Goal: Task Accomplishment & Management: Complete application form

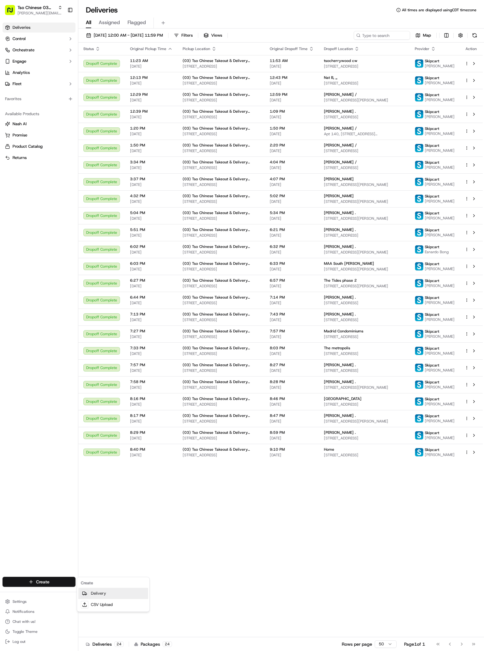
click at [111, 592] on link "Delivery" at bounding box center [113, 593] width 70 height 11
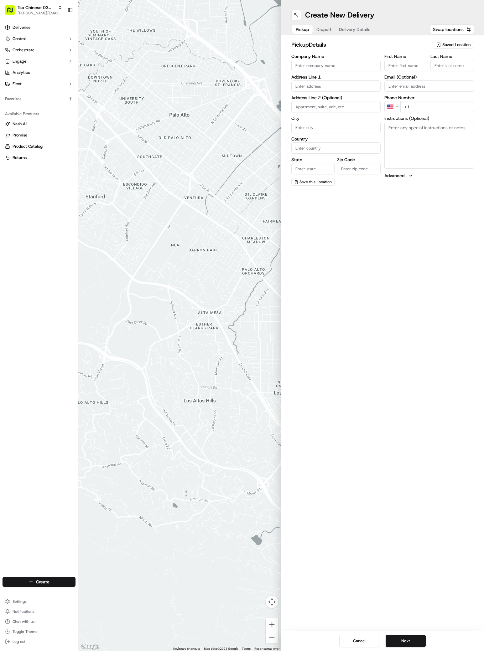
click at [462, 45] on span "Saved Location" at bounding box center [456, 45] width 28 height 6
click at [446, 70] on span "(03) Tso Chinese Takeout & Delivery TsoCo (03)" at bounding box center [442, 70] width 77 height 11
type input "(03) Tso Chinese Takeout & Delivery TsoCo"
type input "Ste F"
type input "Austin"
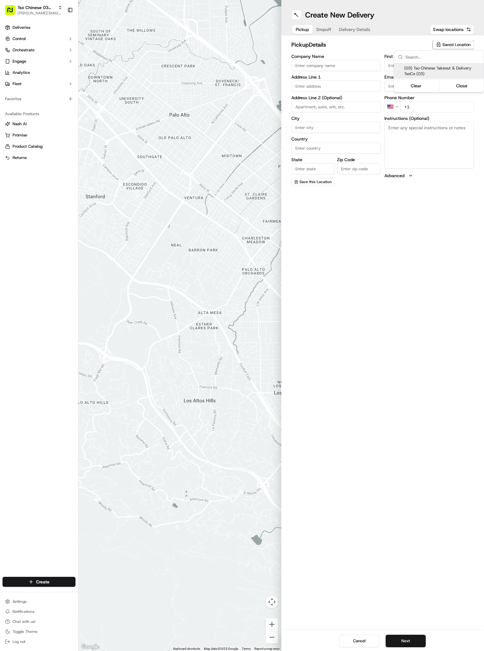
type input "US"
type input "[GEOGRAPHIC_DATA]"
type input "78704"
type input "Tso Chinese"
type input "TsoCo Manager"
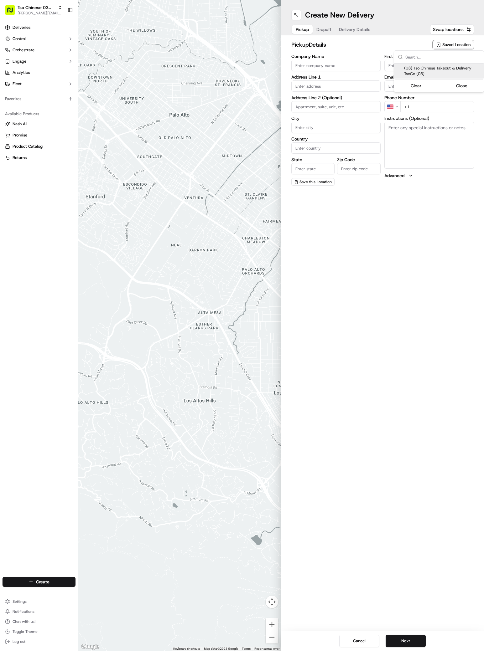
type input "[EMAIL_ADDRESS][DOMAIN_NAME]"
type input "[PHONE_NUMBER]"
type textarea "Submit a picture displaying address & food as Proof of Delivery. Envía una foto…"
type input "[STREET_ADDRESS]"
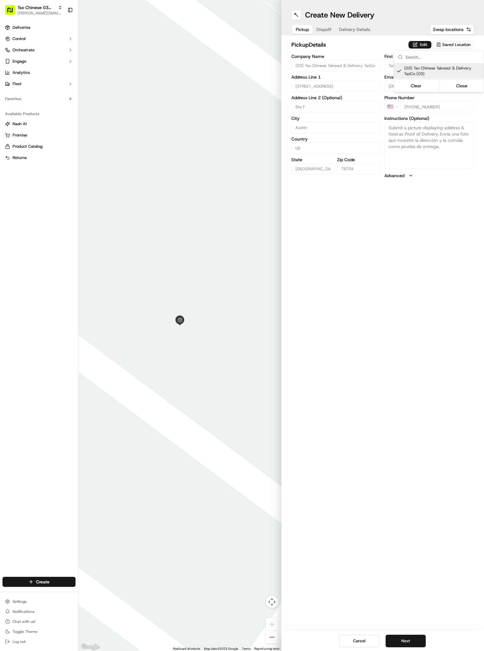
click at [396, 417] on html "Tso Chinese 03 TsoCo [PERSON_NAME][EMAIL_ADDRESS][DOMAIN_NAME] Toggle Sidebar D…" at bounding box center [242, 325] width 484 height 651
click at [401, 635] on button "Next" at bounding box center [405, 641] width 40 height 13
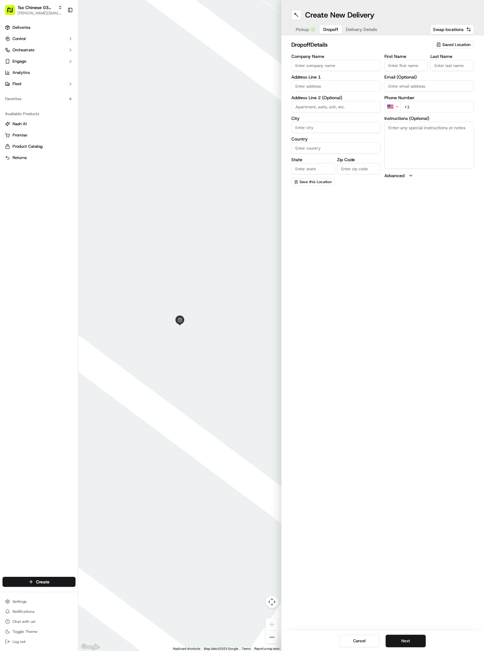
click at [412, 57] on label "First Name" at bounding box center [406, 56] width 44 height 4
click at [412, 60] on input "First Name" at bounding box center [406, 65] width 44 height 11
click at [412, 61] on input "First Name" at bounding box center [406, 65] width 44 height 11
paste input "[PERSON_NAME]"
type input "[PERSON_NAME]"
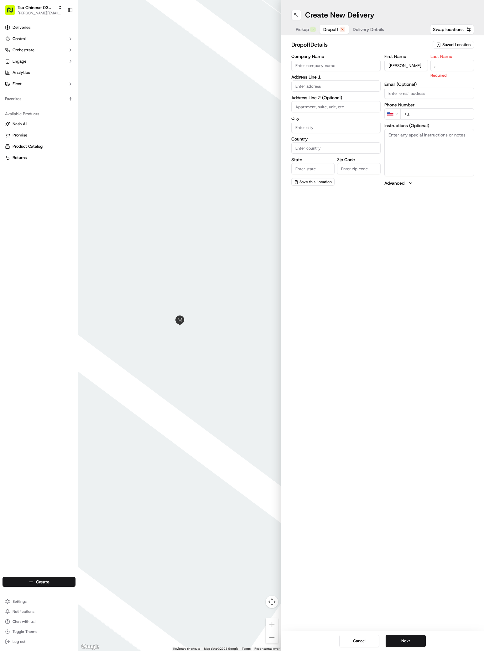
type input ","
paste input "[PHONE_NUMBER]"
type input "[PHONE_NUMBER]"
paste input "[STREET_ADDRESS]"
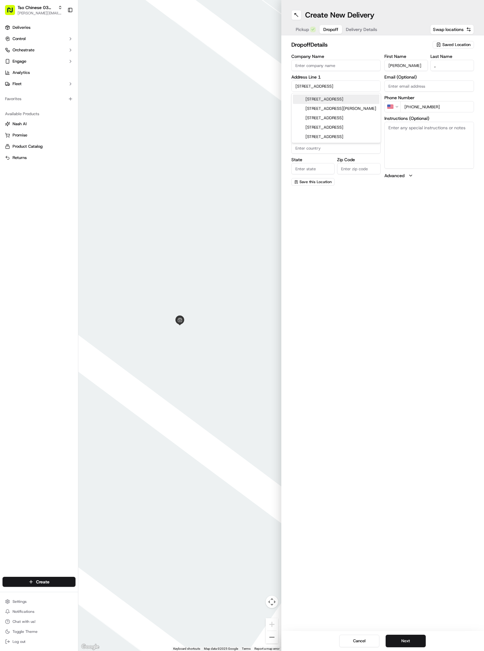
click at [325, 97] on div "[STREET_ADDRESS]" at bounding box center [336, 99] width 86 height 9
type input "[STREET_ADDRESS]"
type input "Austin"
type input "[GEOGRAPHIC_DATA]"
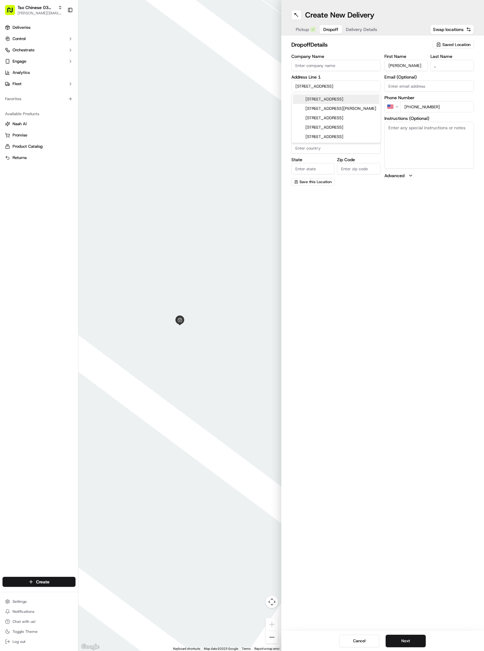
type input "78745"
type input "[STREET_ADDRESS]"
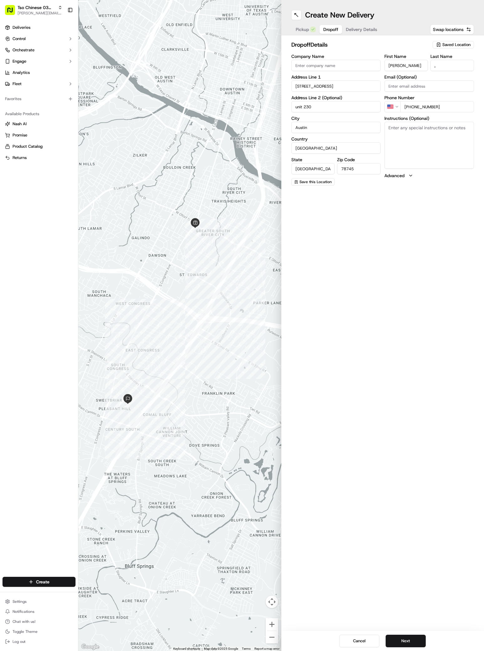
type input "unit 230"
click at [433, 145] on textarea "Instructions (Optional)" at bounding box center [429, 145] width 90 height 47
paste textarea "Gate code #0604"
type textarea "Gate code #0604"
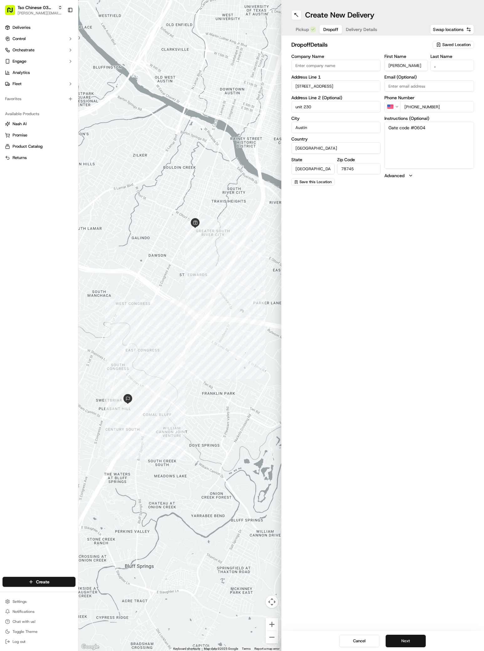
click at [416, 644] on button "Next" at bounding box center [405, 641] width 40 height 13
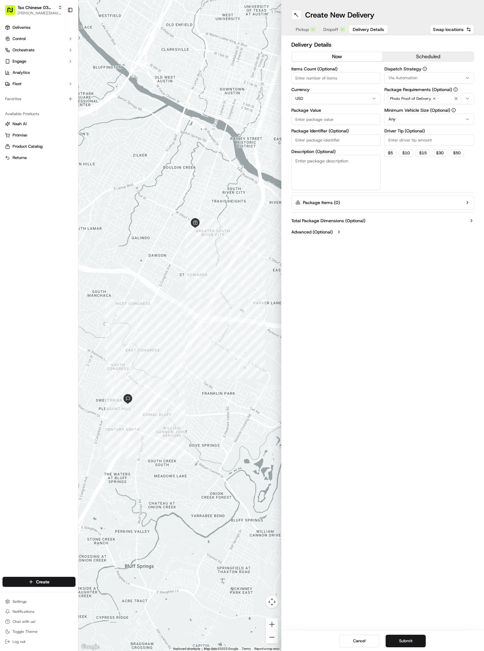
click at [469, 78] on icon "button" at bounding box center [466, 77] width 5 height 5
click at [431, 113] on span "TsoCo Strategy" at bounding box center [432, 112] width 77 height 6
click at [416, 179] on html "Tso Chinese 03 TsoCo [PERSON_NAME][EMAIL_ADDRESS][DOMAIN_NAME] Toggle Sidebar D…" at bounding box center [242, 325] width 484 height 651
click at [420, 149] on div "Dispatch Strategy TsoCo Strategy Package Requirements (Optional) Photo Proof of…" at bounding box center [429, 128] width 90 height 123
click at [419, 138] on input "Driver Tip (Optional)" at bounding box center [429, 139] width 90 height 11
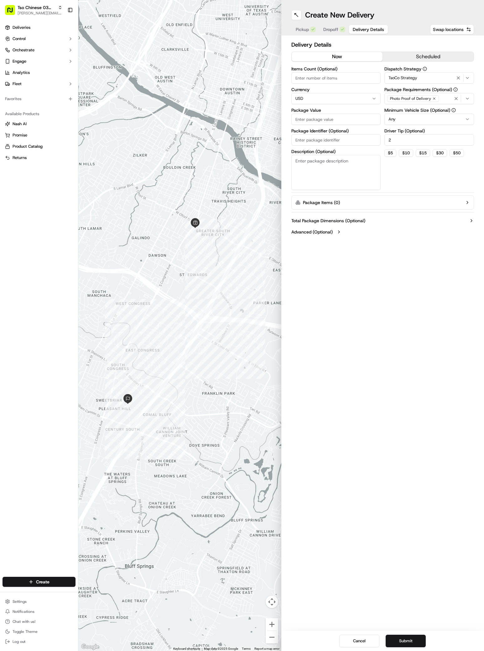
type input "2"
click at [328, 112] on div "Package Value" at bounding box center [336, 116] width 90 height 17
click at [328, 117] on input "Package Value" at bounding box center [336, 119] width 90 height 11
type input "38.75"
click at [325, 137] on input "Package Identifier (Optional)" at bounding box center [336, 139] width 90 height 11
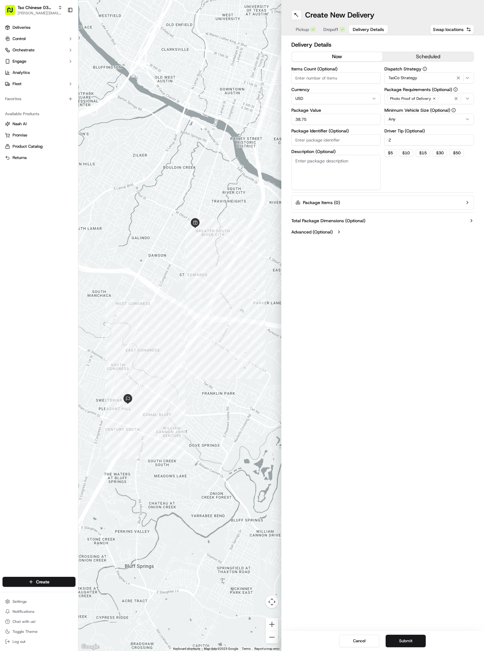
click at [325, 137] on input "Package Identifier (Optional)" at bounding box center [336, 139] width 90 height 11
paste input "#OJLCYEP"
type input "#OJLCYEP"
click at [406, 637] on button "Submit" at bounding box center [405, 641] width 40 height 13
